Goal: Task Accomplishment & Management: Manage account settings

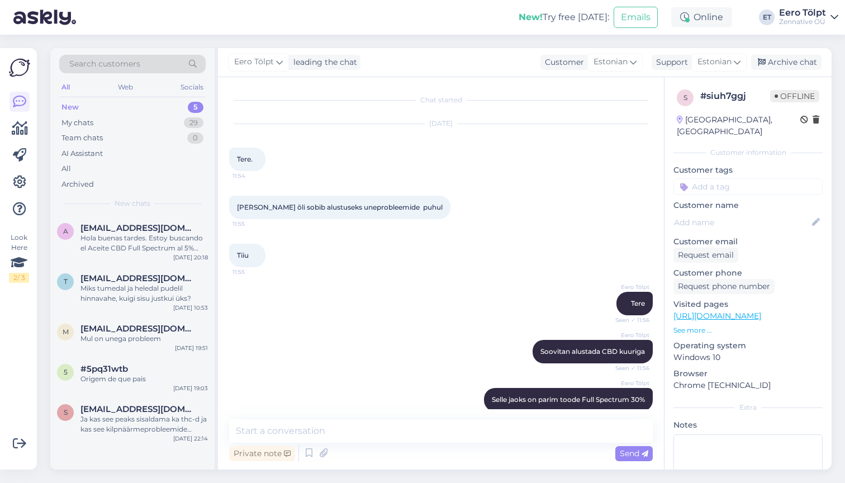
scroll to position [287, 0]
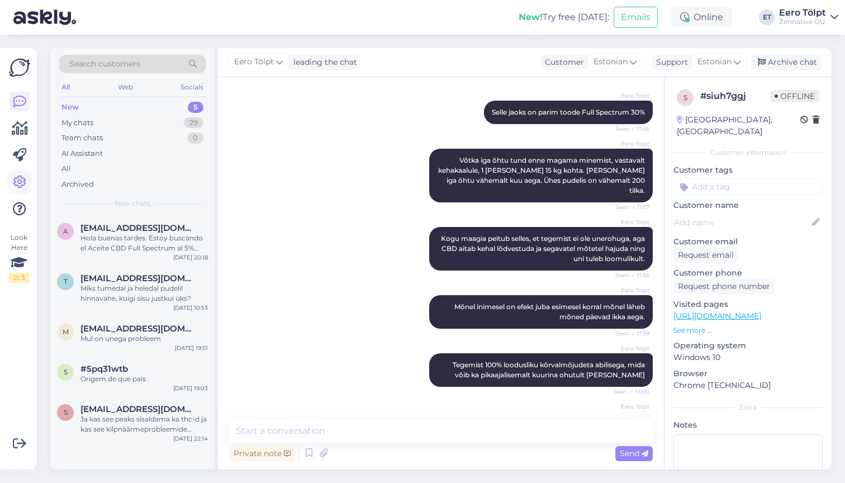
click at [25, 184] on icon at bounding box center [19, 181] width 13 height 13
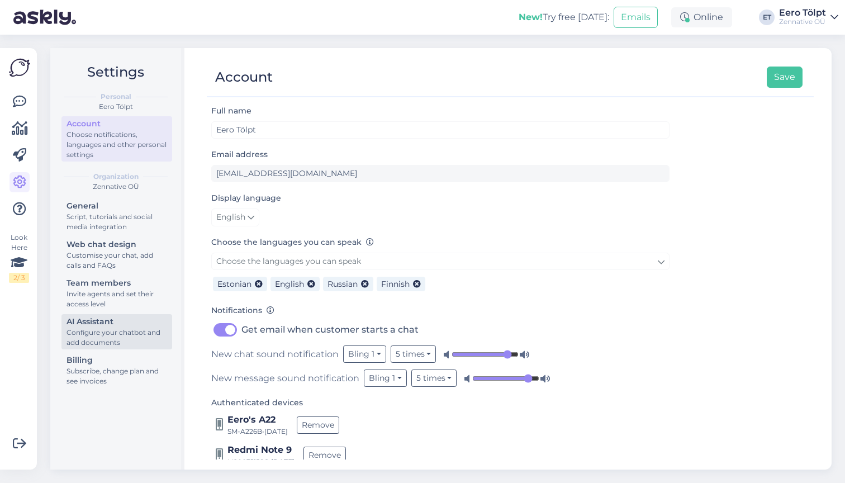
click at [99, 331] on div "Configure your chatbot and add documents" at bounding box center [116, 337] width 101 height 20
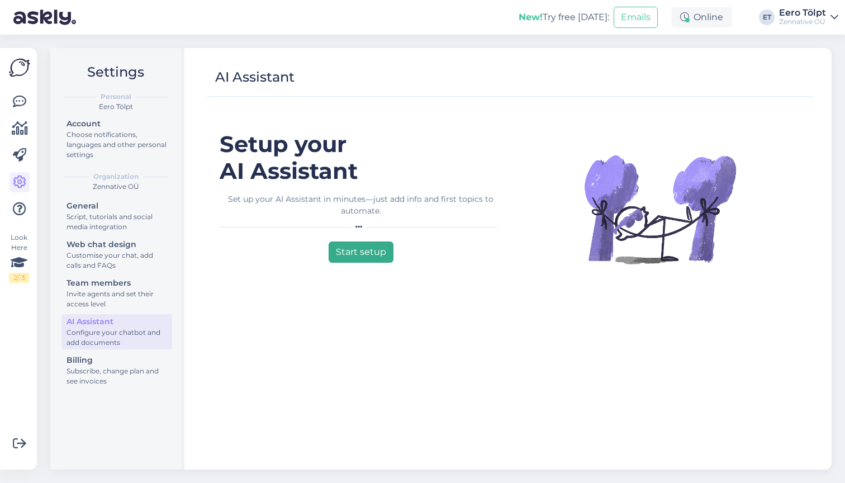
click at [364, 251] on button "Start setup" at bounding box center [360, 251] width 65 height 21
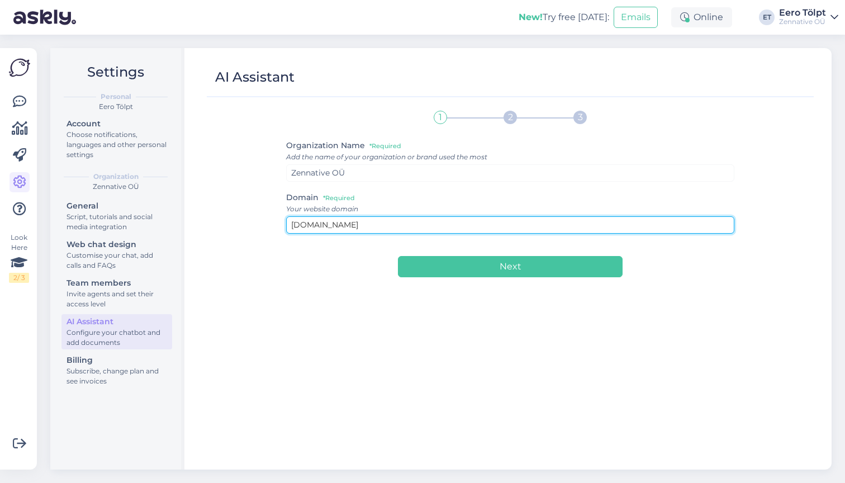
click at [359, 225] on input "[DOMAIN_NAME]" at bounding box center [510, 224] width 449 height 17
type input "[DOMAIN_NAME]"
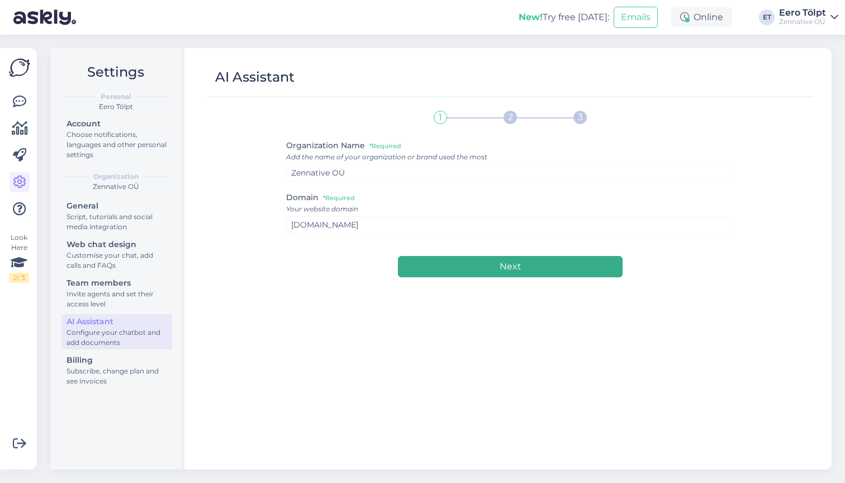
click at [484, 268] on button "Next" at bounding box center [510, 266] width 224 height 21
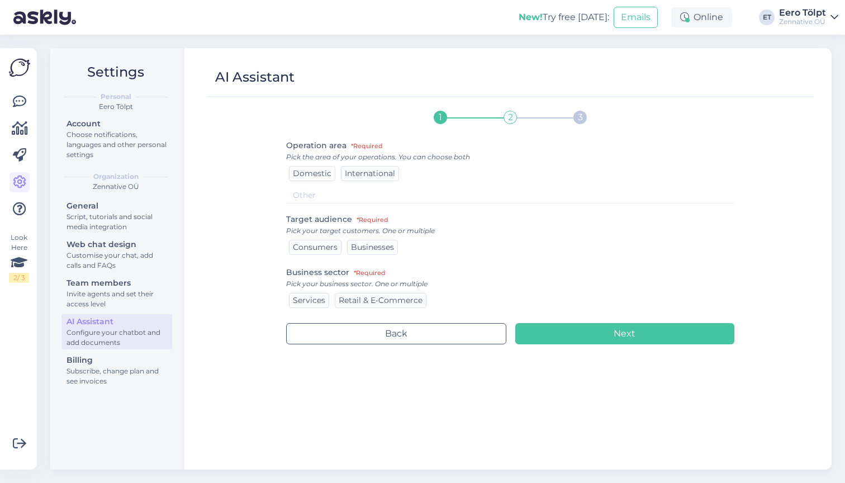
click at [309, 172] on span "Domestic" at bounding box center [312, 173] width 39 height 10
click at [322, 249] on span "Consumers" at bounding box center [315, 247] width 45 height 10
click at [379, 303] on span "Retail & E-Commerce" at bounding box center [380, 300] width 84 height 10
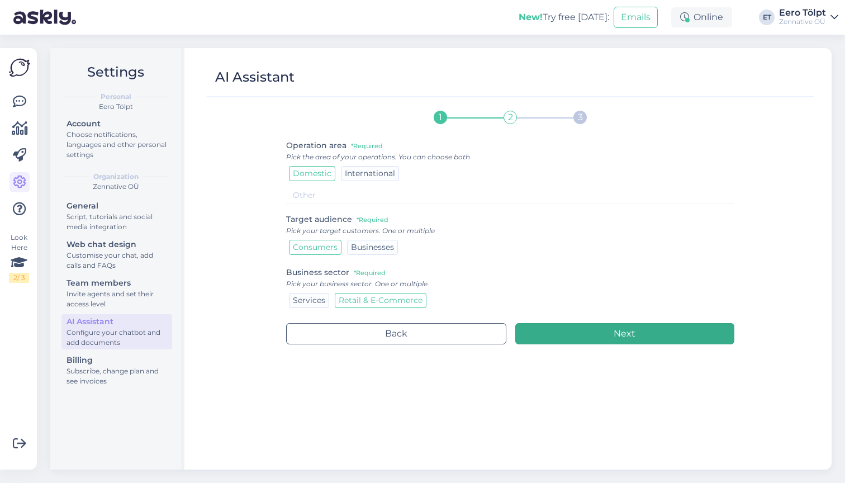
click at [574, 340] on button "Next" at bounding box center [625, 333] width 220 height 21
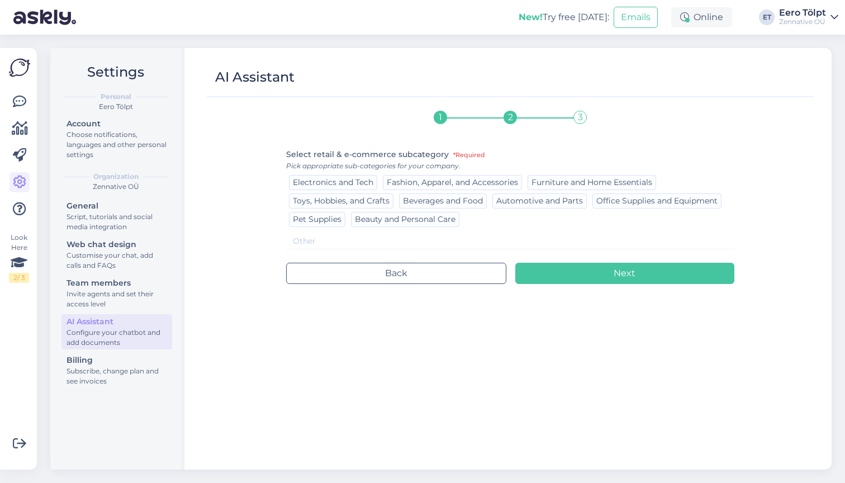
click at [364, 243] on input at bounding box center [510, 241] width 449 height 16
click at [103, 214] on div "Script, tutorials and social media integration" at bounding box center [116, 222] width 101 height 20
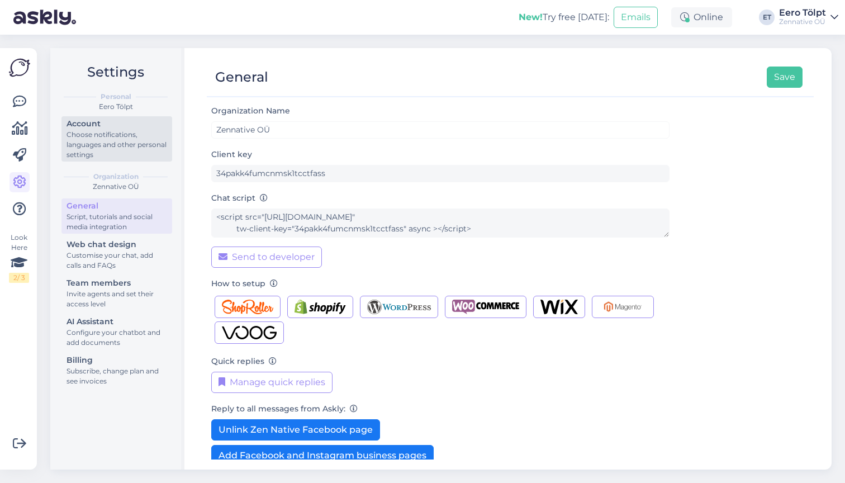
click at [102, 132] on div "Choose notifications, languages and other personal settings" at bounding box center [116, 145] width 101 height 30
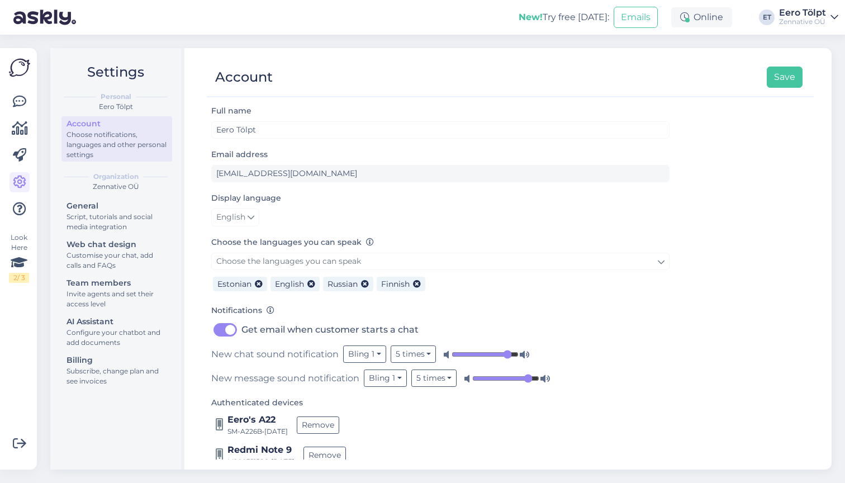
click at [767, 18] on div "ET" at bounding box center [766, 17] width 16 height 16
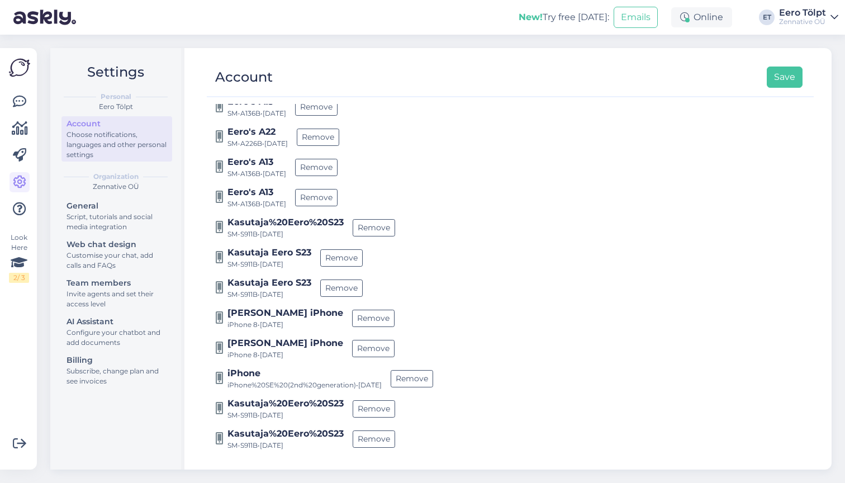
scroll to position [528, 0]
click at [431, 376] on button "Remove" at bounding box center [411, 378] width 42 height 17
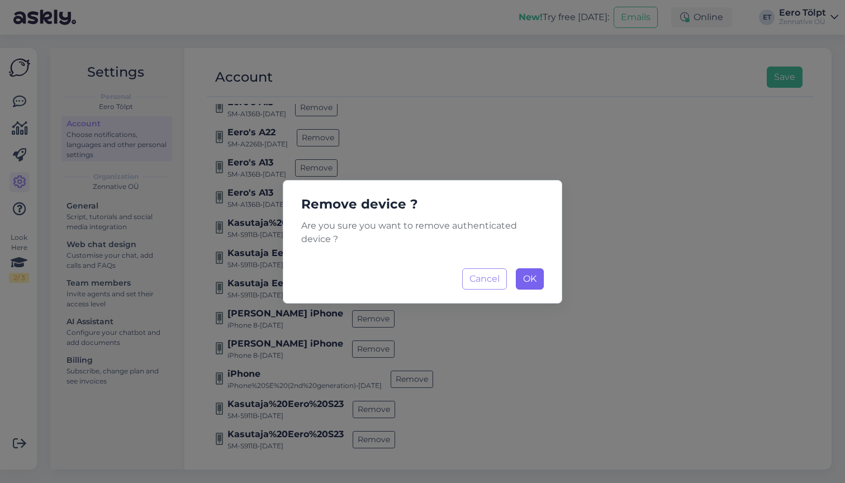
click at [529, 280] on span "OK" at bounding box center [529, 278] width 13 height 11
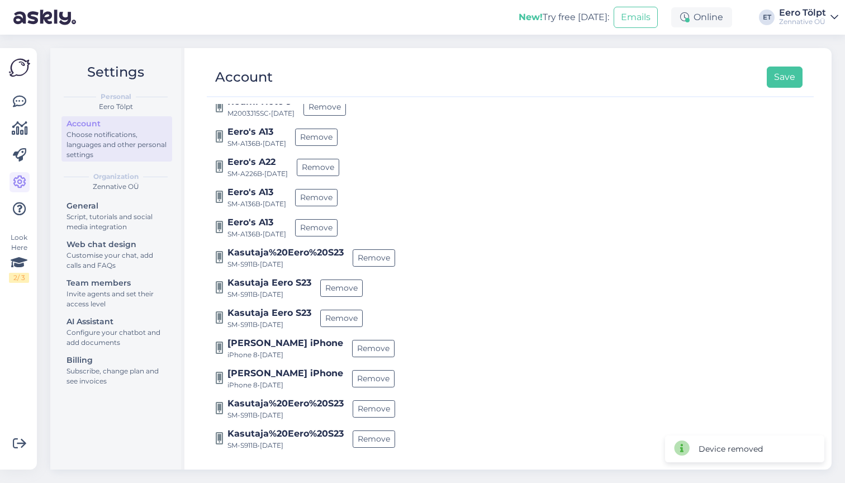
scroll to position [498, 0]
click at [352, 349] on button "Remove" at bounding box center [373, 348] width 42 height 17
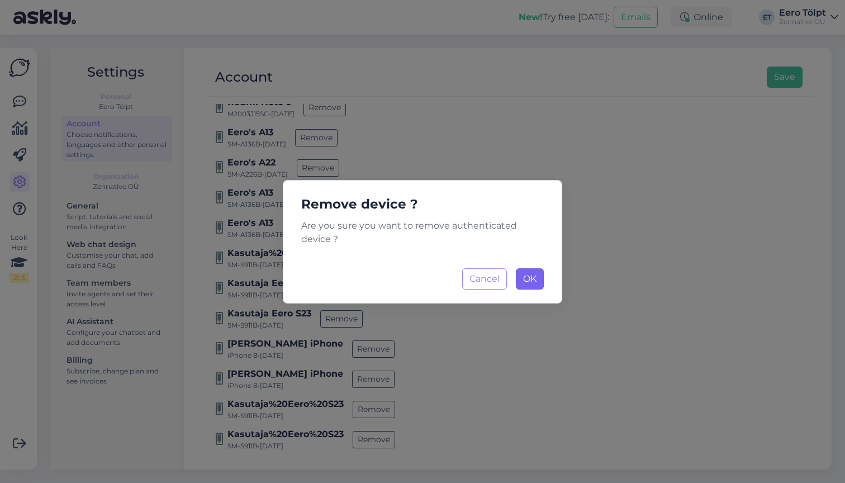
click at [527, 280] on span "OK" at bounding box center [529, 278] width 13 height 11
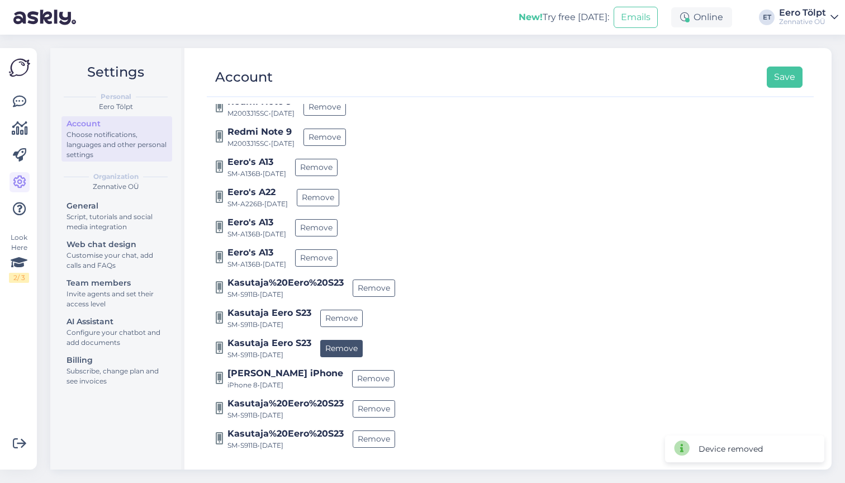
scroll to position [468, 0]
click at [352, 381] on button "Remove" at bounding box center [373, 378] width 42 height 17
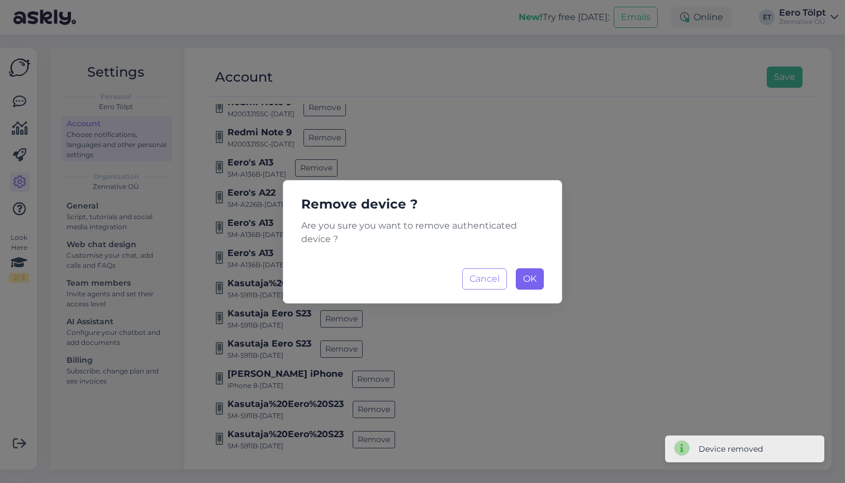
click at [535, 275] on span "OK" at bounding box center [529, 278] width 13 height 11
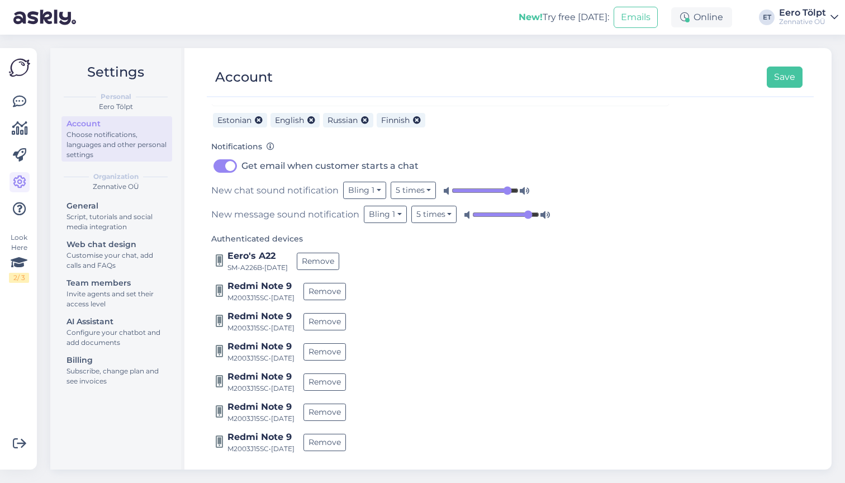
scroll to position [159, 0]
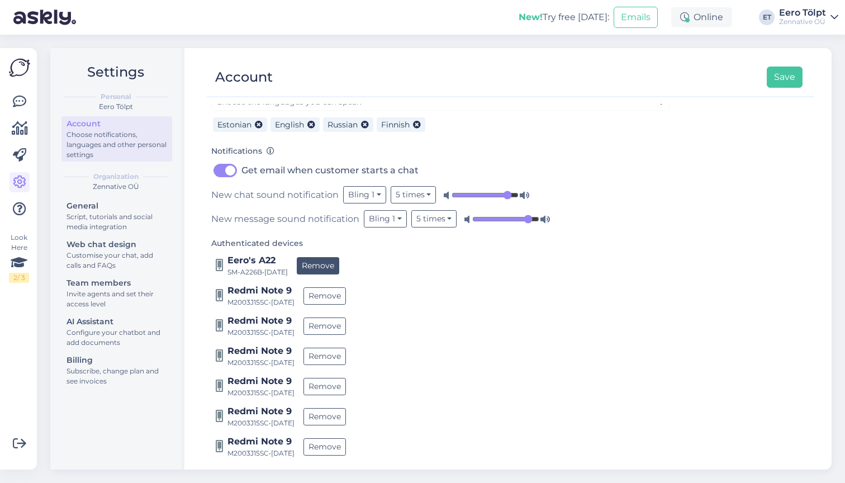
click at [335, 261] on button "Remove" at bounding box center [318, 265] width 42 height 17
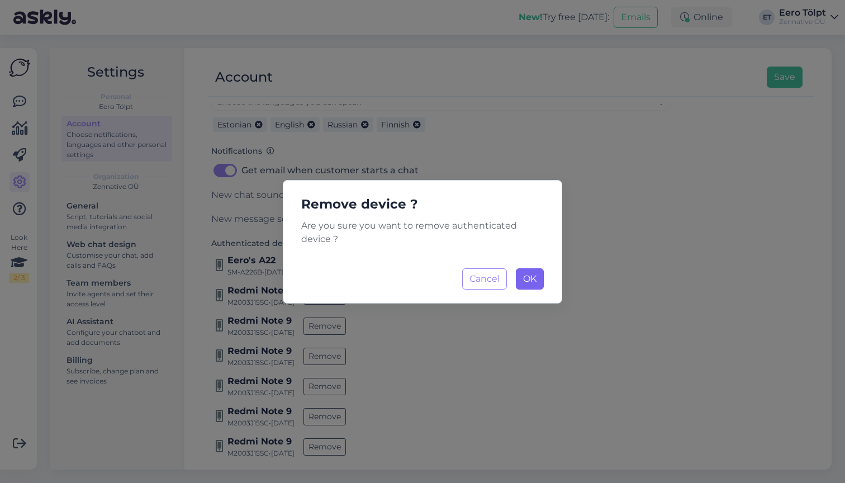
click at [536, 277] on span "OK" at bounding box center [529, 278] width 13 height 11
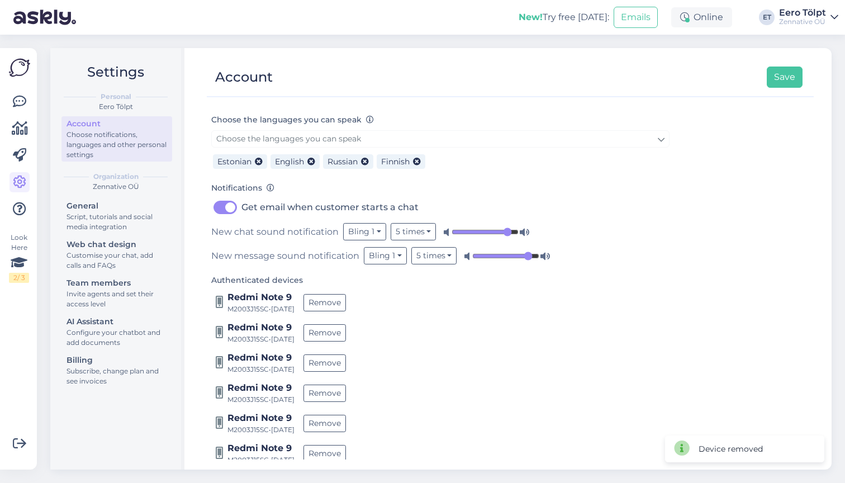
scroll to position [132, 0]
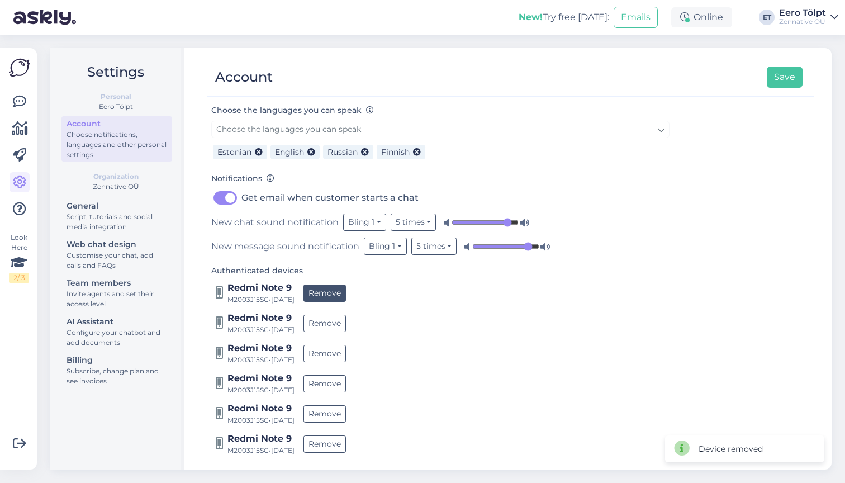
click at [346, 292] on button "Remove" at bounding box center [324, 292] width 42 height 17
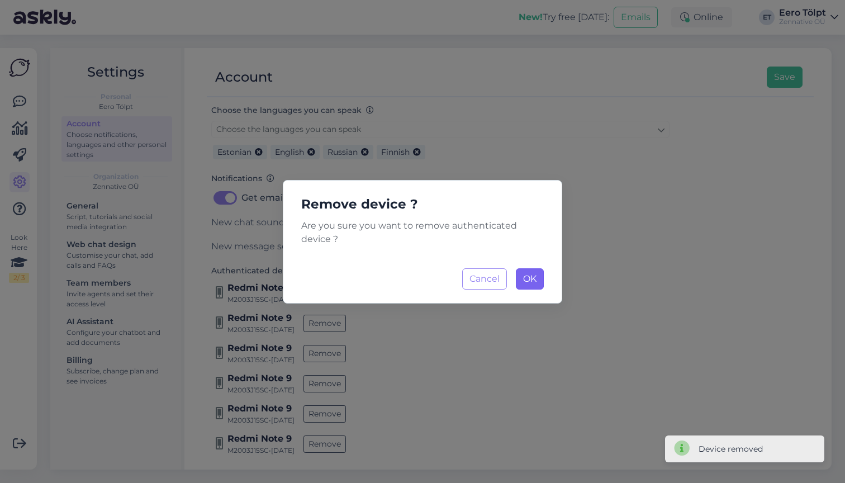
click at [530, 276] on span "OK" at bounding box center [529, 278] width 13 height 11
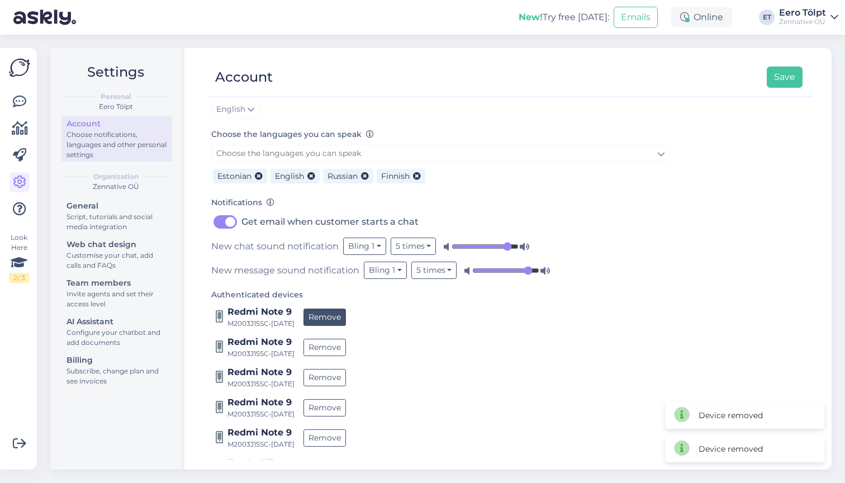
scroll to position [108, 0]
click at [341, 313] on button "Remove" at bounding box center [324, 316] width 42 height 17
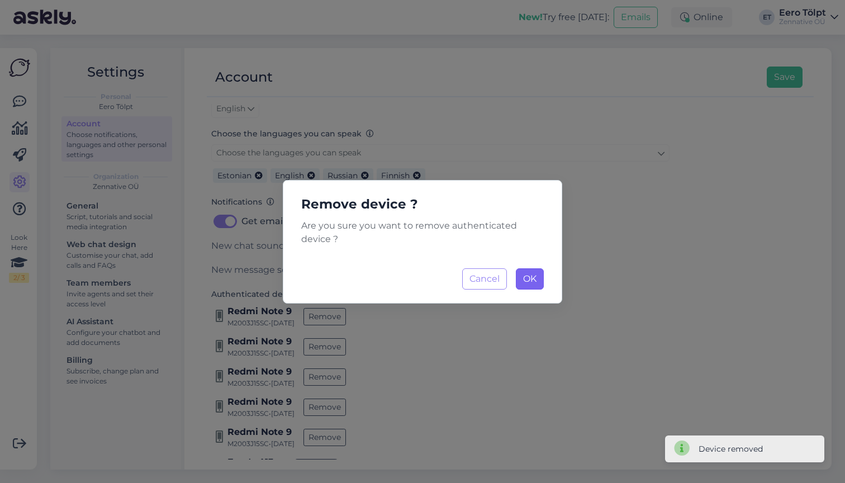
click at [535, 283] on span "OK" at bounding box center [529, 278] width 13 height 11
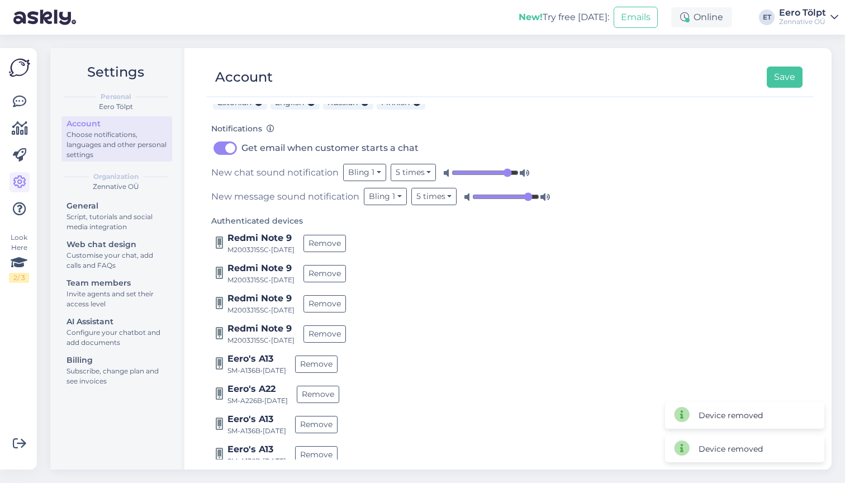
scroll to position [186, 0]
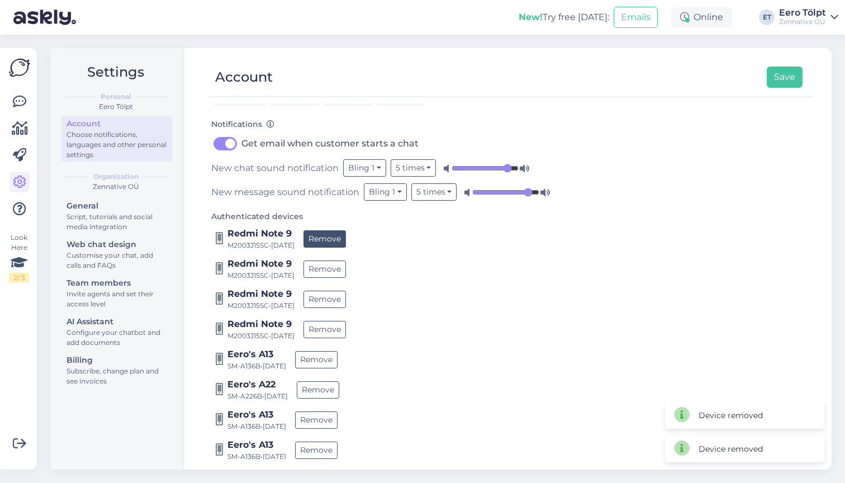
click at [346, 236] on button "Remove" at bounding box center [324, 238] width 42 height 17
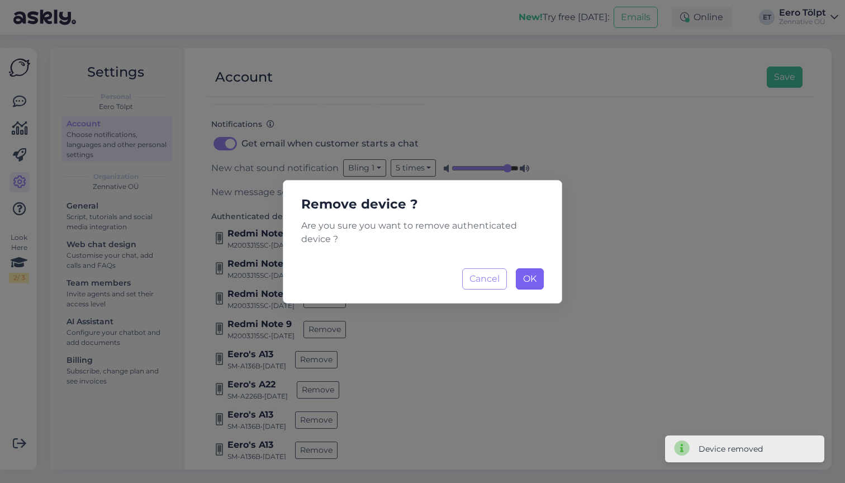
click at [532, 280] on span "OK" at bounding box center [529, 278] width 13 height 11
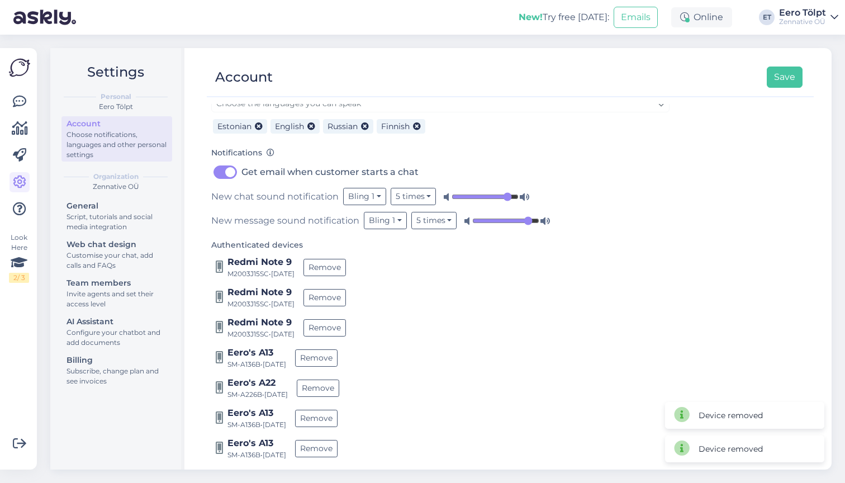
scroll to position [156, 0]
click at [335, 265] on button "Remove" at bounding box center [324, 268] width 42 height 17
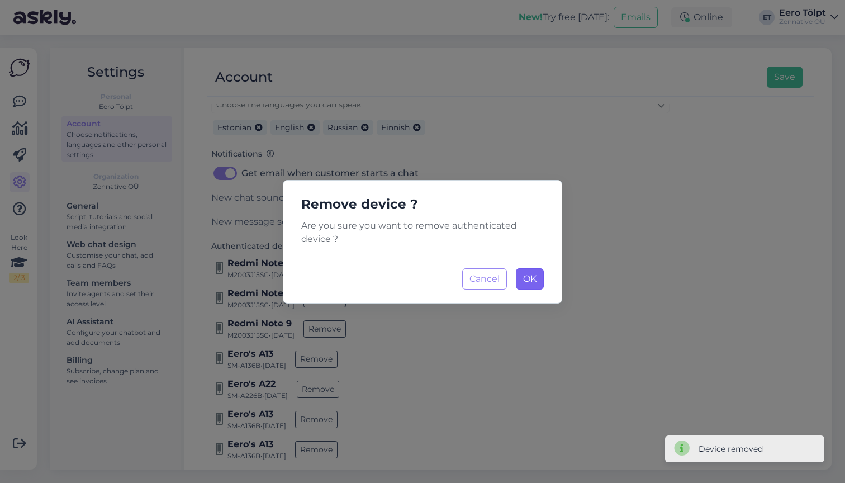
click at [532, 278] on span "OK" at bounding box center [529, 278] width 13 height 11
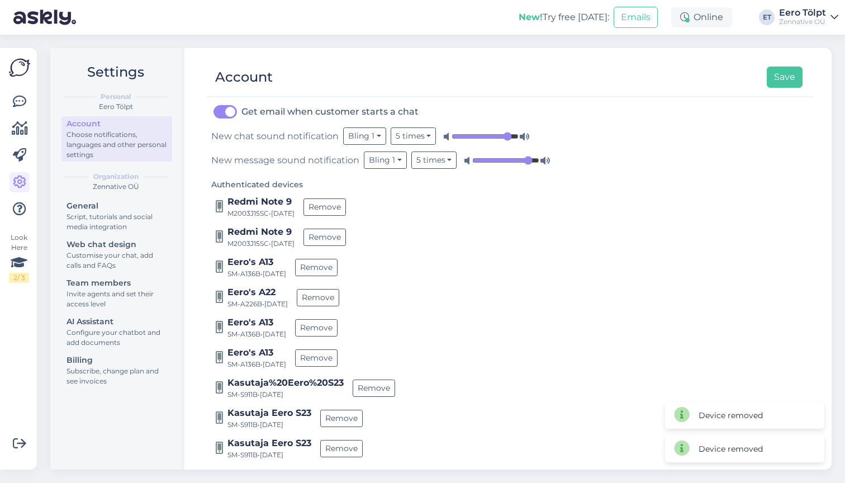
scroll to position [224, 0]
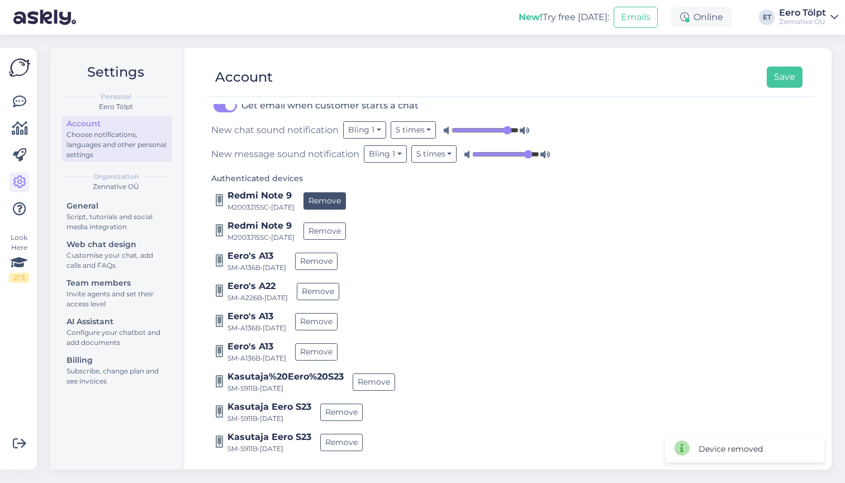
click at [336, 196] on button "Remove" at bounding box center [324, 200] width 42 height 17
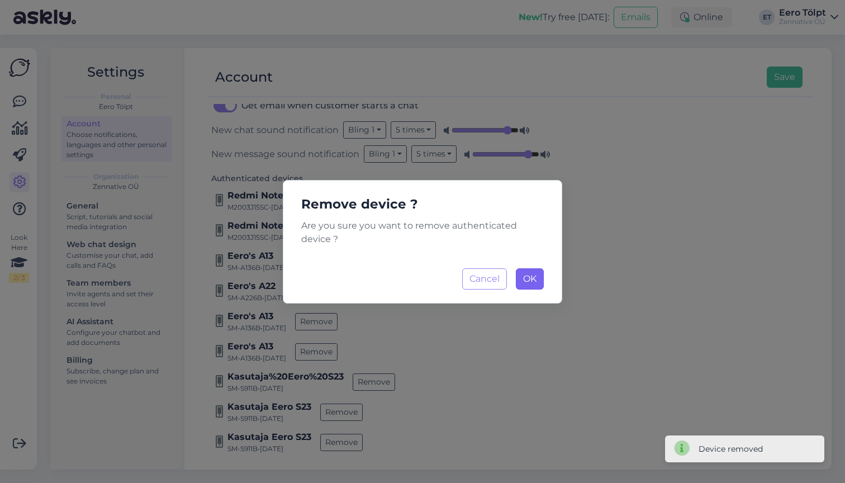
click at [525, 273] on span "OK" at bounding box center [529, 278] width 13 height 11
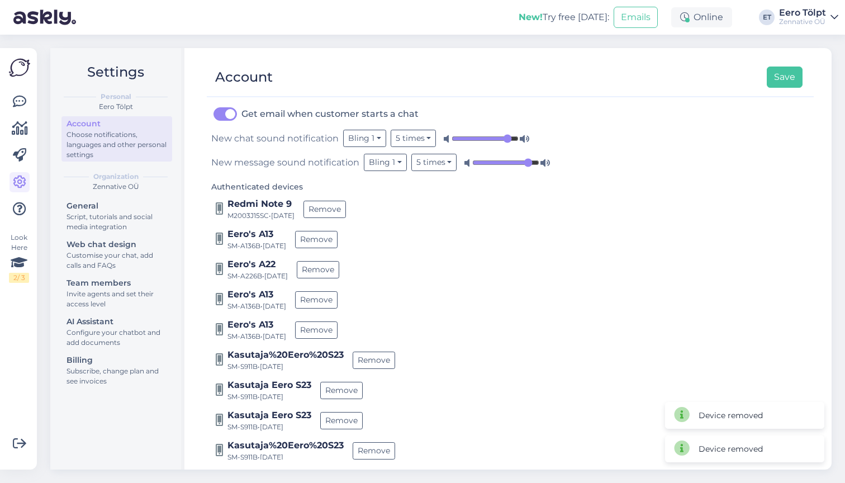
scroll to position [222, 0]
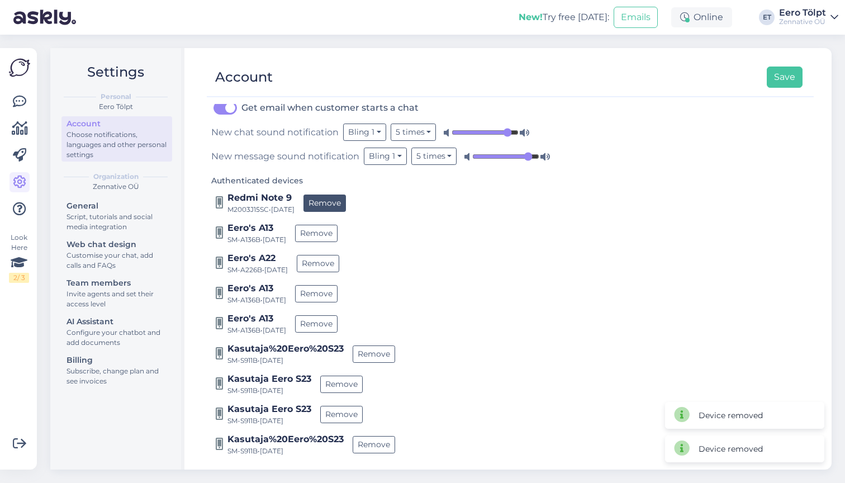
click at [338, 201] on button "Remove" at bounding box center [324, 202] width 42 height 17
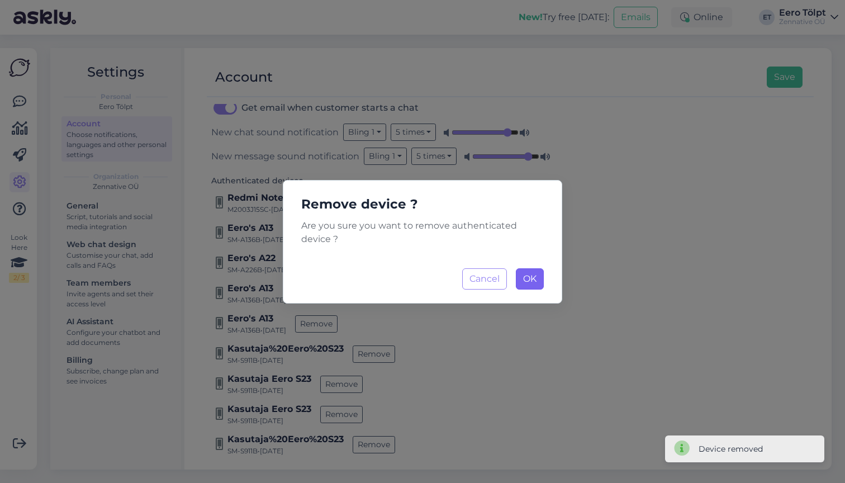
click at [527, 274] on span "OK" at bounding box center [529, 278] width 13 height 11
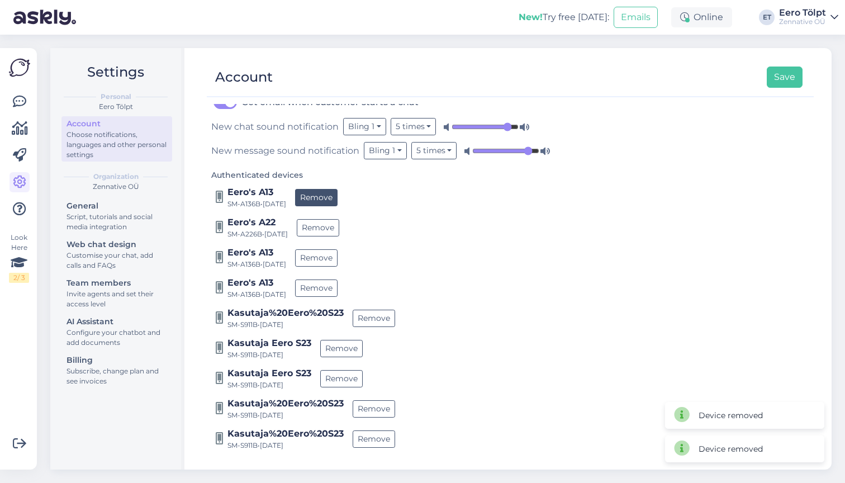
scroll to position [227, 0]
click at [333, 196] on button "Remove" at bounding box center [316, 197] width 42 height 17
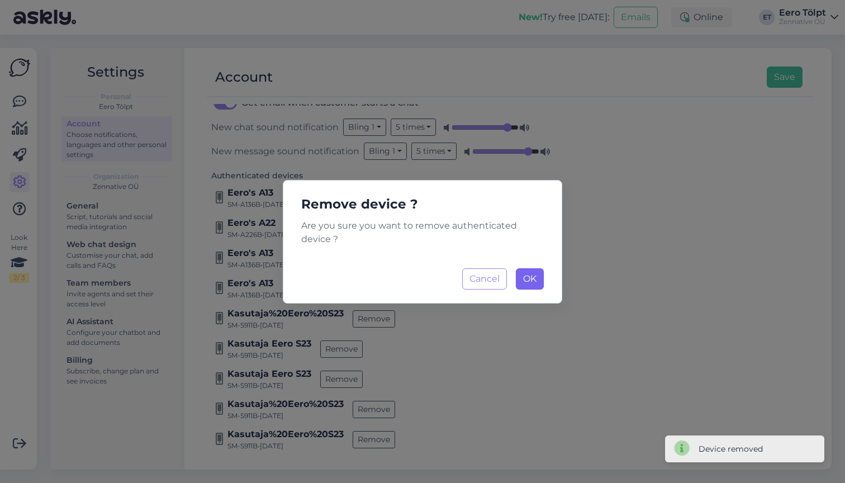
click at [529, 273] on span "OK" at bounding box center [529, 278] width 13 height 11
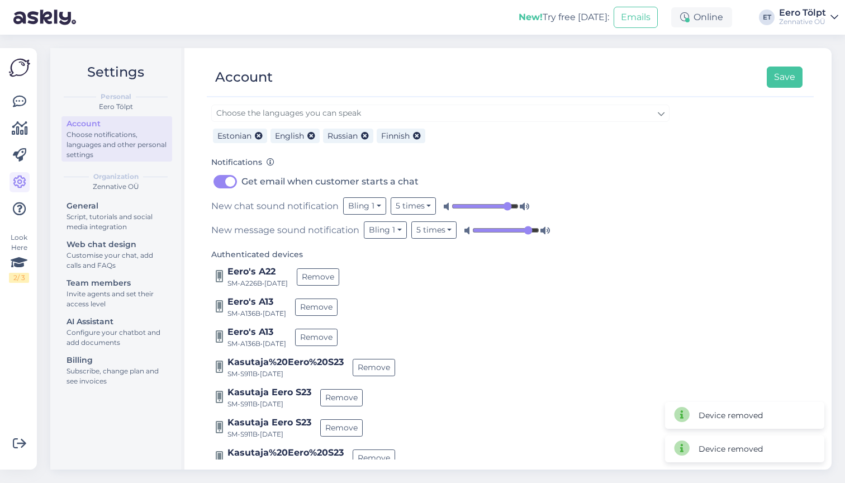
scroll to position [144, 0]
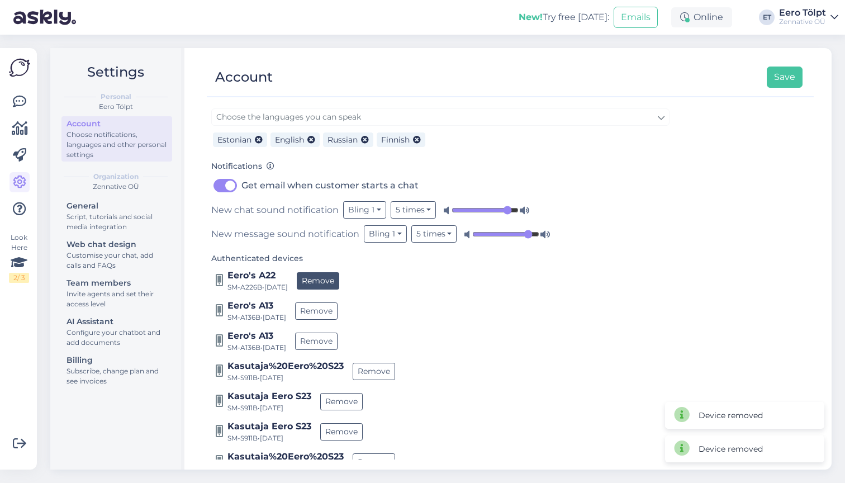
click at [337, 286] on button "Remove" at bounding box center [318, 280] width 42 height 17
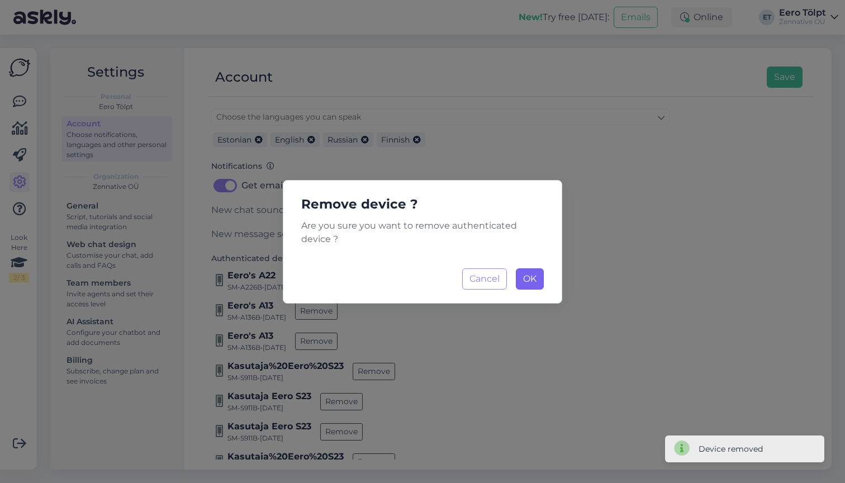
click at [541, 282] on button "OK Loading..." at bounding box center [530, 278] width 28 height 21
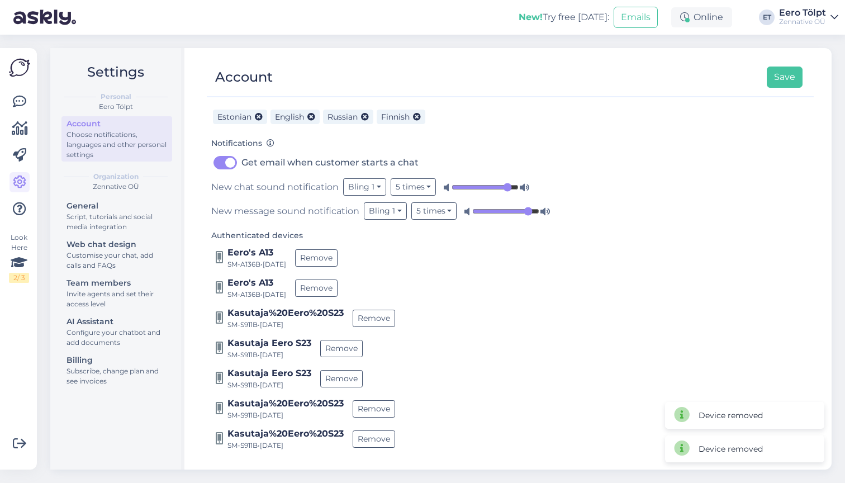
scroll to position [166, 0]
click at [332, 258] on button "Remove" at bounding box center [316, 258] width 42 height 17
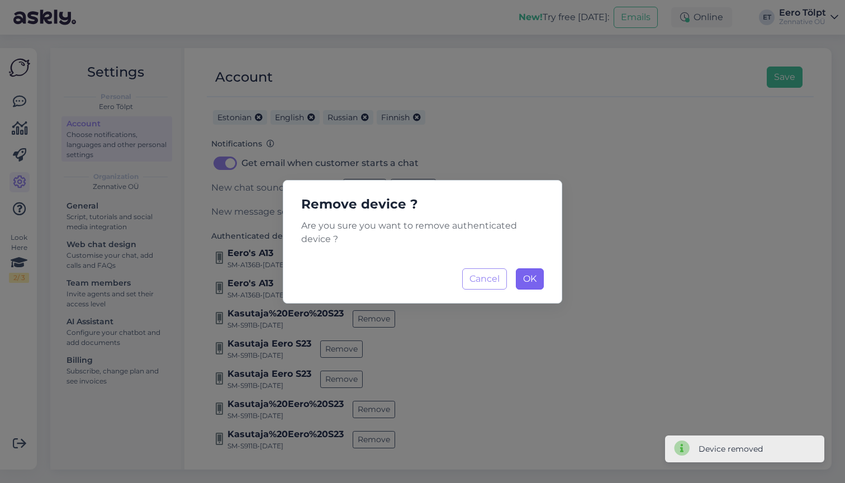
click at [533, 278] on span "OK" at bounding box center [529, 278] width 13 height 11
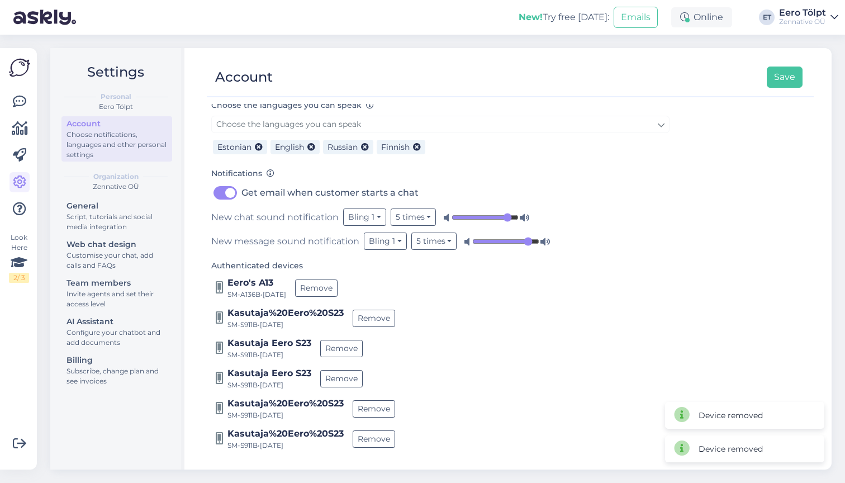
scroll to position [136, 0]
click at [328, 287] on button "Remove" at bounding box center [316, 288] width 42 height 17
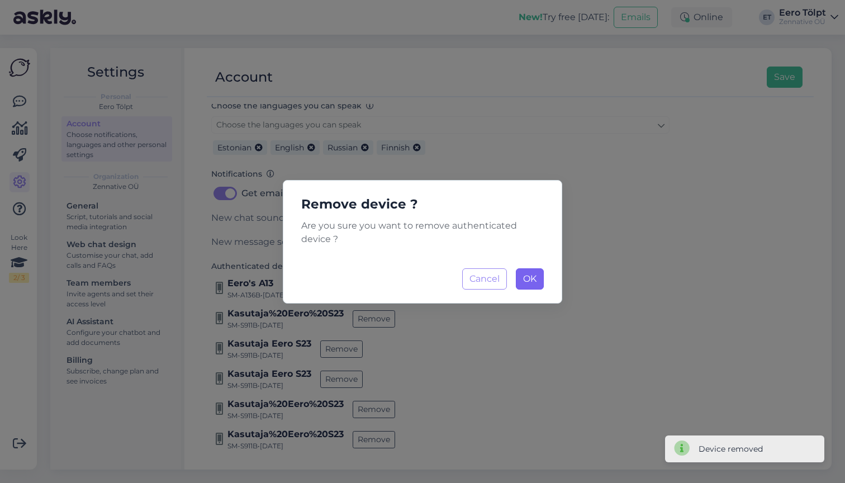
click at [529, 278] on span "OK" at bounding box center [529, 278] width 13 height 11
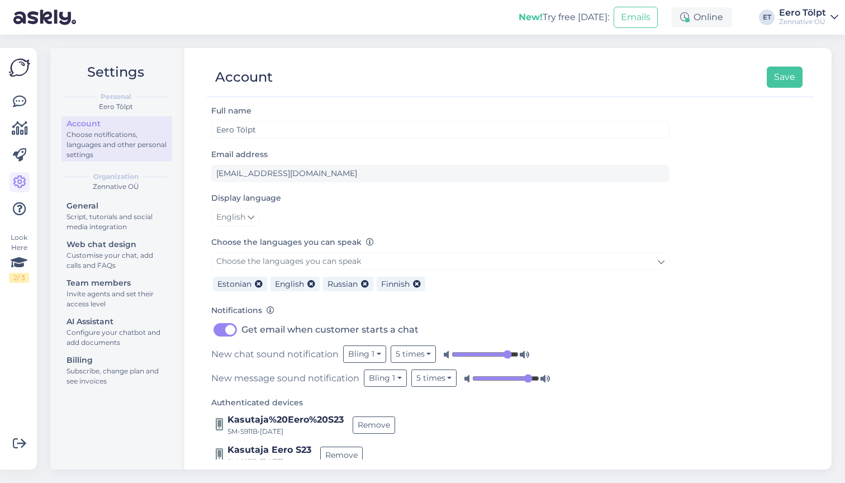
scroll to position [0, 0]
click at [799, 80] on button "Save" at bounding box center [784, 76] width 36 height 21
click at [107, 308] on div "Invite agents and set their access level" at bounding box center [116, 299] width 101 height 20
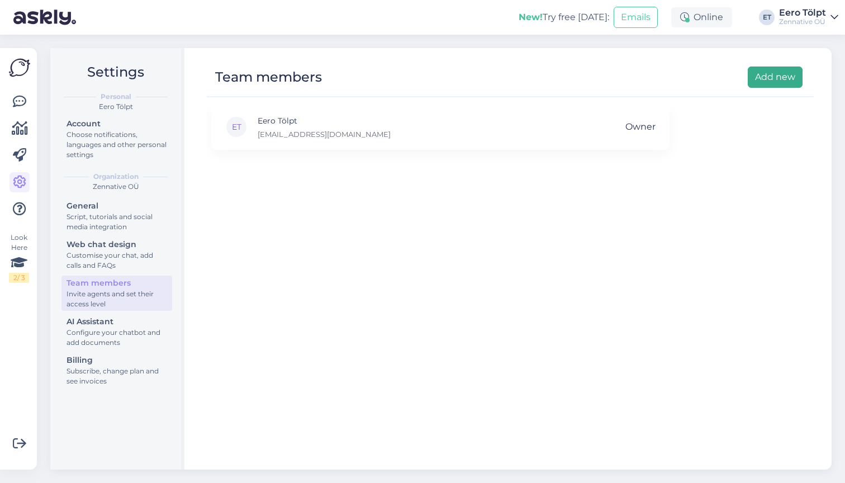
click at [763, 80] on button "Add new" at bounding box center [774, 76] width 55 height 21
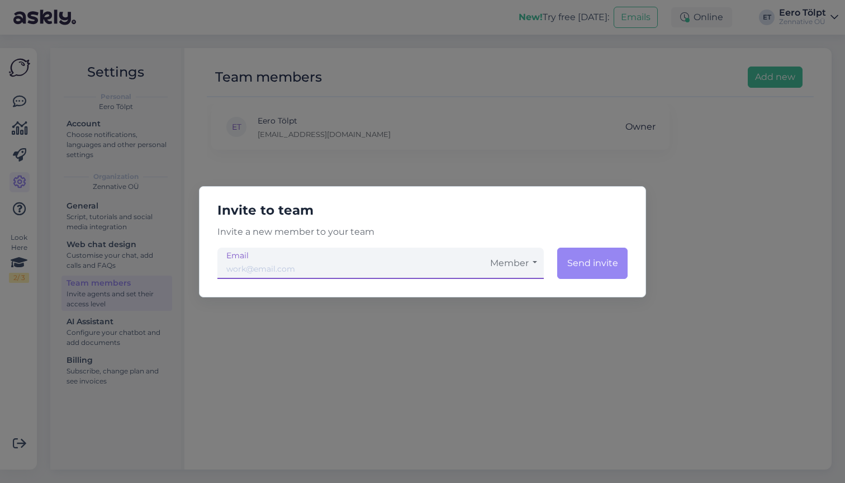
click at [361, 265] on input "email" at bounding box center [350, 262] width 266 height 31
paste input "[EMAIL_ADDRESS][DOMAIN_NAME]"
type input "[EMAIL_ADDRESS][DOMAIN_NAME]"
click at [589, 259] on button "Send invite" at bounding box center [592, 262] width 70 height 31
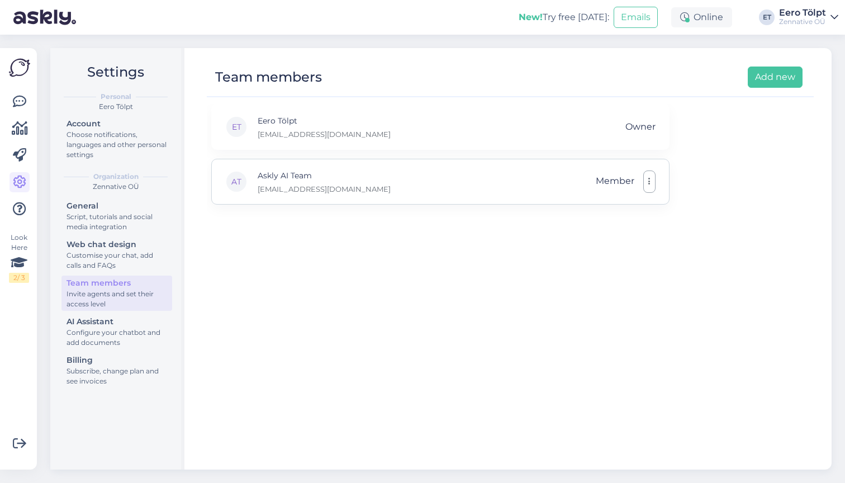
click at [616, 179] on span "Member" at bounding box center [614, 181] width 39 height 22
click at [649, 178] on icon "button" at bounding box center [649, 181] width 2 height 9
click at [612, 206] on link "Make admin" at bounding box center [599, 208] width 112 height 28
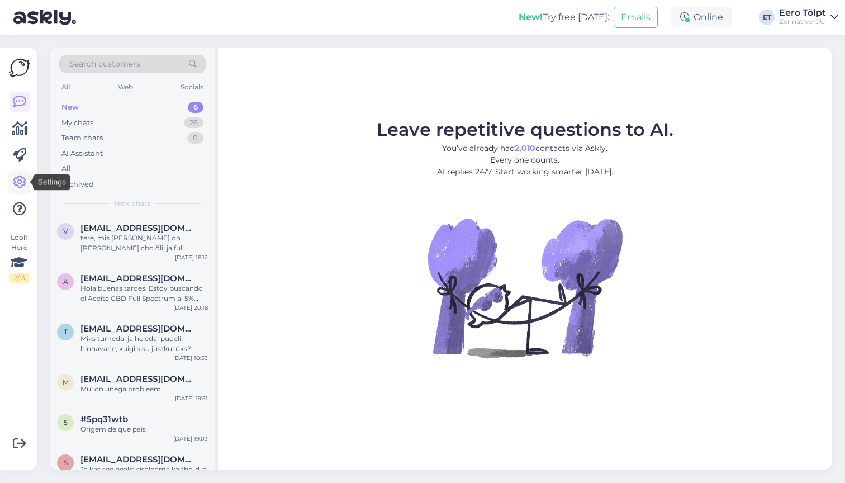
click at [17, 185] on icon at bounding box center [19, 181] width 13 height 13
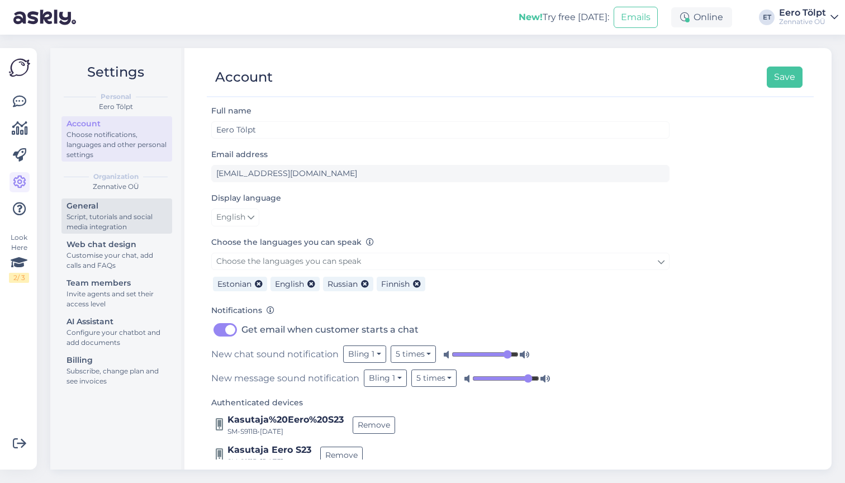
click at [110, 218] on div "Script, tutorials and social media integration" at bounding box center [116, 222] width 101 height 20
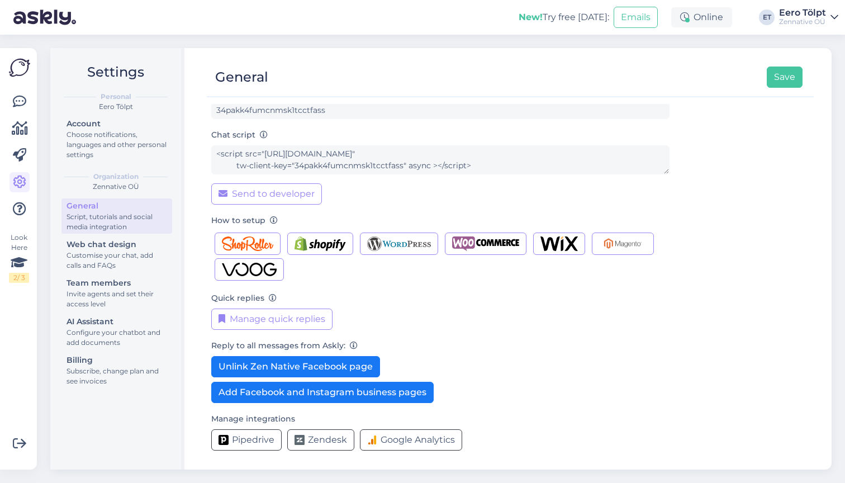
scroll to position [63, 0]
click at [328, 396] on button "Add Facebook and Instagram business pages" at bounding box center [322, 391] width 222 height 21
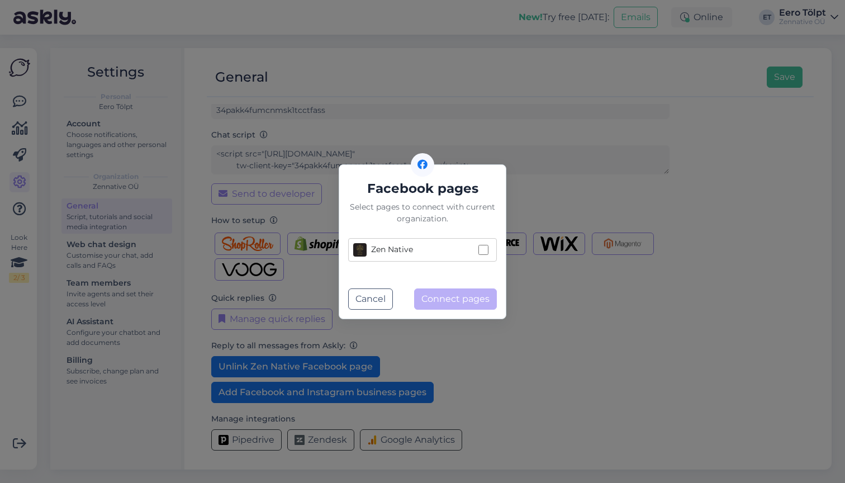
click at [471, 252] on div "Zen Native" at bounding box center [413, 249] width 121 height 13
click at [478, 252] on input "Zen Native" at bounding box center [483, 250] width 10 height 10
checkbox input "true"
click at [462, 297] on button "Connect pages" at bounding box center [455, 298] width 83 height 21
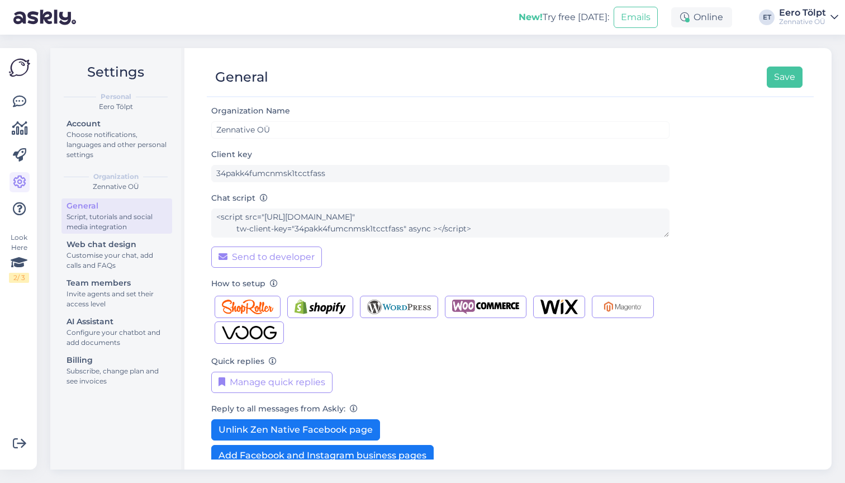
scroll to position [0, 0]
